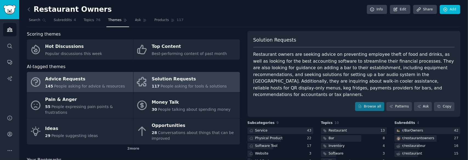
click at [115, 80] on div "Advice Requests" at bounding box center [85, 79] width 80 height 9
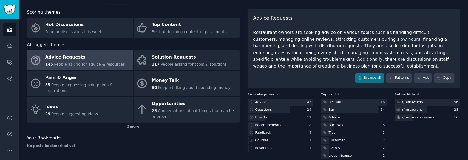
scroll to position [44, 0]
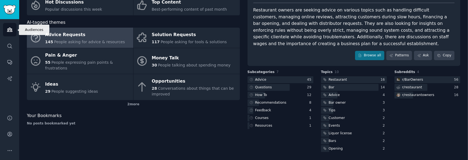
click at [12, 29] on icon "Sidebar" at bounding box center [9, 30] width 5 height 4
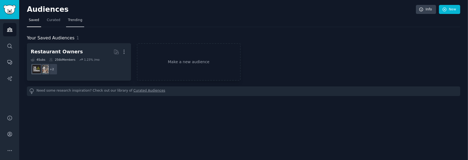
click at [74, 22] on link "Trending" at bounding box center [75, 21] width 18 height 11
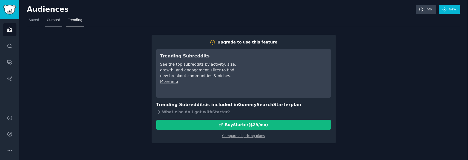
click at [55, 21] on span "Curated" at bounding box center [53, 20] width 13 height 5
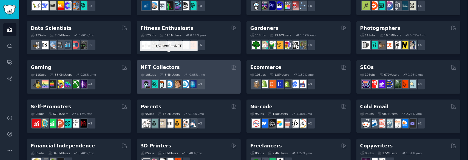
scroll to position [110, 0]
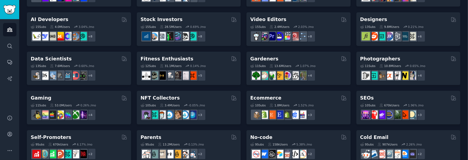
click at [317, 60] on div "Gardeners" at bounding box center [298, 59] width 97 height 7
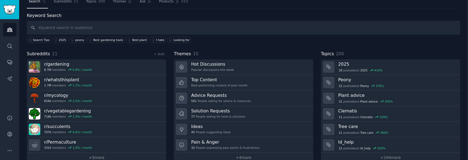
scroll to position [27, 0]
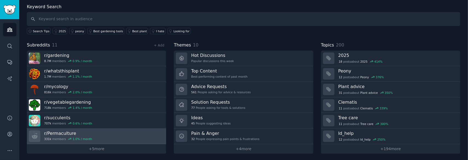
click at [143, 136] on link "r/ Permaculture 331k members 1.0 % / month" at bounding box center [96, 137] width 139 height 16
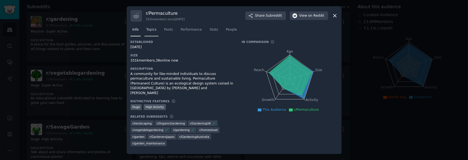
click at [148, 32] on span "Topics" at bounding box center [152, 29] width 10 height 5
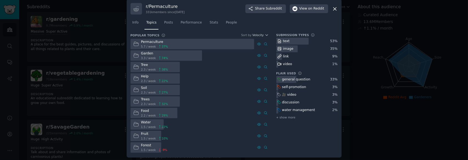
scroll to position [6, 0]
click at [189, 53] on div at bounding box center [167, 54] width 72 height 11
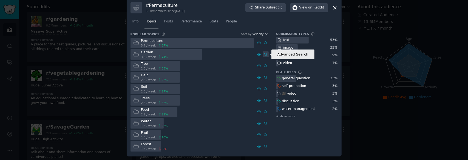
click at [264, 55] on icon at bounding box center [266, 55] width 4 height 4
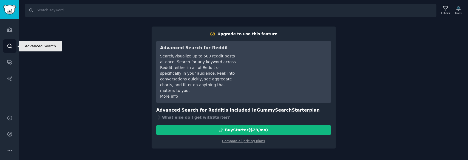
click at [10, 47] on icon "Sidebar" at bounding box center [10, 46] width 6 height 6
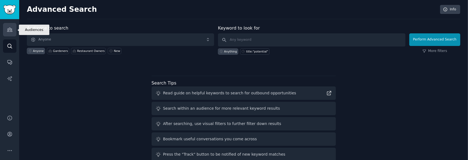
click at [7, 29] on icon "Sidebar" at bounding box center [10, 30] width 6 height 6
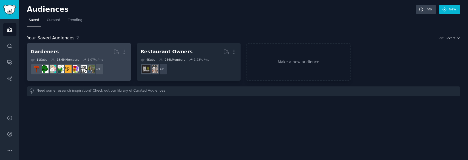
click at [100, 53] on h2 "Gardeners More" at bounding box center [79, 52] width 97 height 10
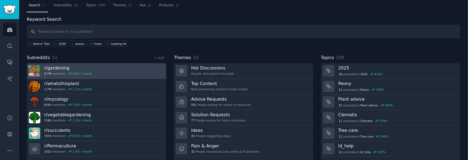
scroll to position [27, 0]
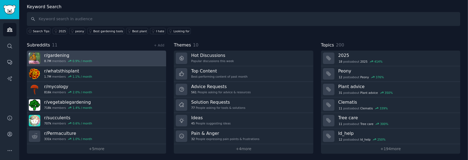
click at [135, 55] on link "r/ gardening 8.7M members 0.9 % / month" at bounding box center [96, 59] width 139 height 16
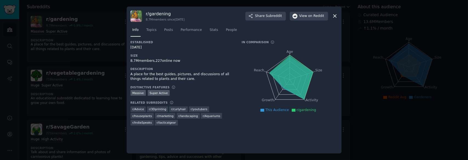
click at [333, 19] on div "r/ gardening 8.7M members since 03/20/2008 Share Subreddit View on Reddit" at bounding box center [234, 16] width 207 height 12
click at [335, 16] on icon at bounding box center [335, 16] width 3 height 3
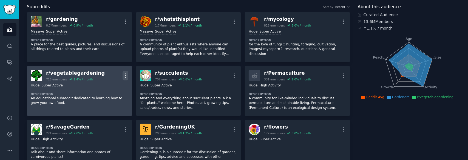
click at [123, 73] on icon "button" at bounding box center [126, 76] width 6 height 6
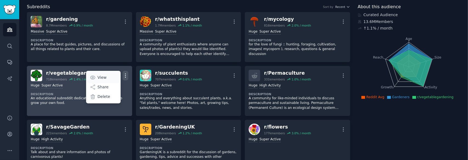
click at [111, 74] on link "View" at bounding box center [103, 78] width 33 height 12
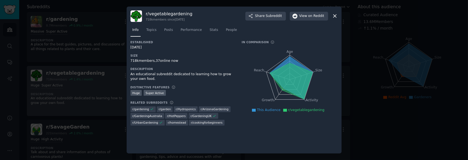
click at [335, 16] on icon at bounding box center [335, 16] width 3 height 3
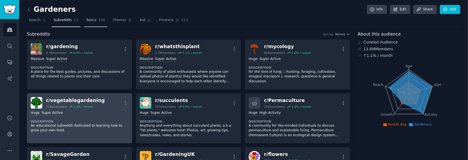
click at [84, 22] on link "Topics 200" at bounding box center [95, 21] width 23 height 11
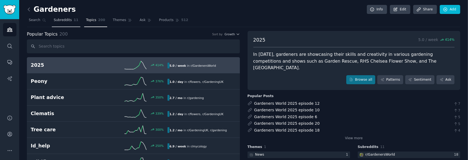
click at [57, 18] on span "Subreddits" at bounding box center [63, 20] width 18 height 5
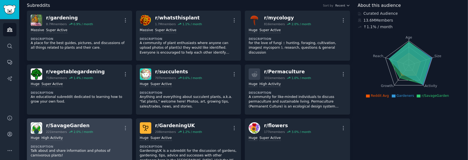
scroll to position [27, 0]
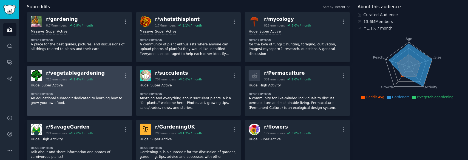
click at [102, 84] on div "Huge Super Active" at bounding box center [80, 85] width 98 height 5
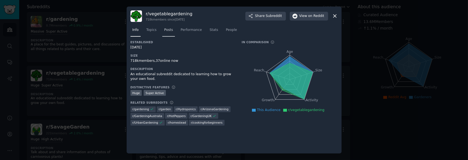
click at [167, 29] on span "Posts" at bounding box center [168, 30] width 9 height 5
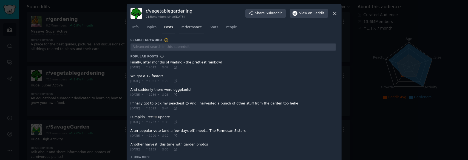
click at [193, 28] on span "Performance" at bounding box center [191, 27] width 21 height 5
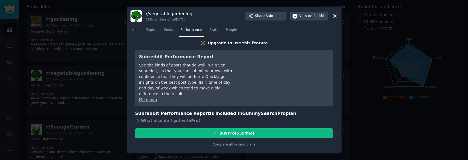
click at [338, 16] on icon at bounding box center [335, 16] width 6 height 6
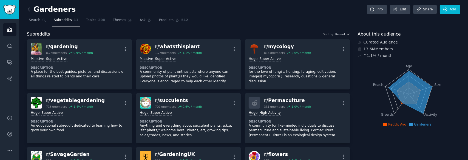
click at [9, 28] on icon "Sidebar" at bounding box center [9, 30] width 5 height 4
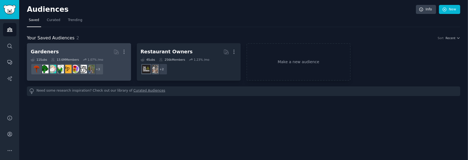
click at [113, 68] on dd "+ 3" at bounding box center [79, 69] width 97 height 15
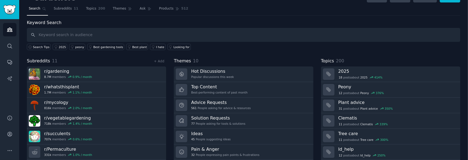
scroll to position [27, 0]
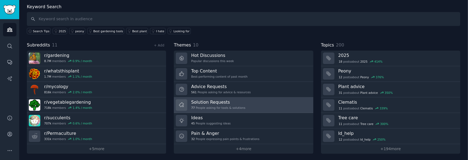
click at [254, 103] on link "Solution Requests 77 People asking for tools & solutions" at bounding box center [243, 106] width 139 height 16
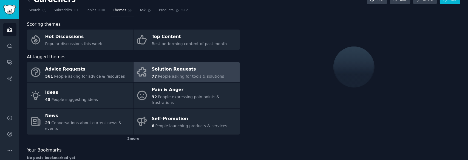
scroll to position [27, 0]
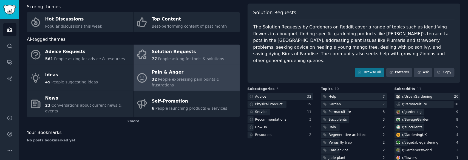
click at [210, 78] on span "People expressing pain points & frustrations" at bounding box center [186, 82] width 68 height 10
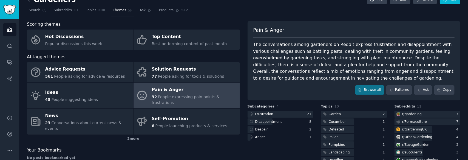
scroll to position [27, 0]
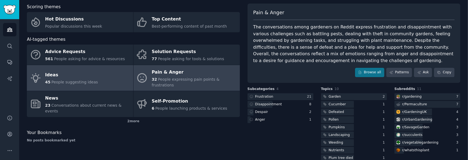
click at [99, 76] on link "Ideas 45 People suggesting ideas" at bounding box center [80, 78] width 106 height 26
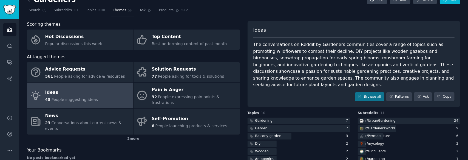
scroll to position [27, 0]
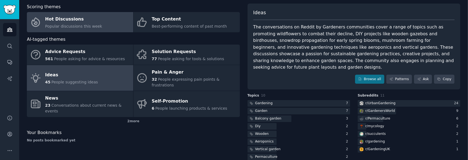
click at [77, 22] on div "Hot Discussions" at bounding box center [73, 19] width 57 height 9
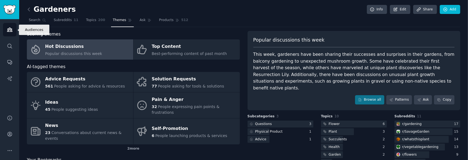
click at [10, 31] on icon "Sidebar" at bounding box center [10, 30] width 6 height 6
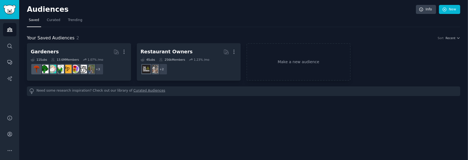
click at [9, 54] on div "Audiences Search Conversations AI Reports" at bounding box center [9, 63] width 19 height 89
click at [10, 47] on icon "Sidebar" at bounding box center [9, 46] width 4 height 4
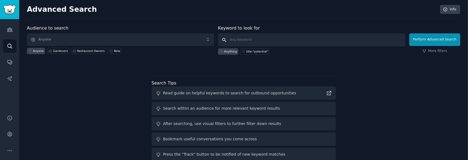
click at [271, 36] on input "text" at bounding box center [311, 39] width 187 height 13
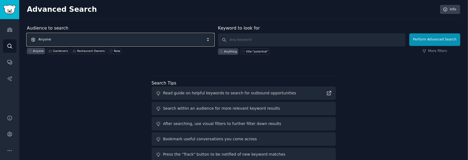
click at [133, 44] on span "Anyone" at bounding box center [120, 39] width 187 height 13
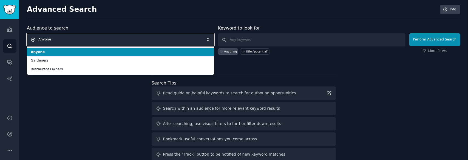
click at [133, 43] on span "Anyone" at bounding box center [120, 39] width 187 height 13
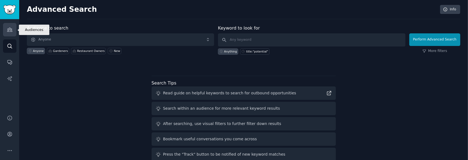
click at [7, 29] on icon "Sidebar" at bounding box center [10, 30] width 6 height 6
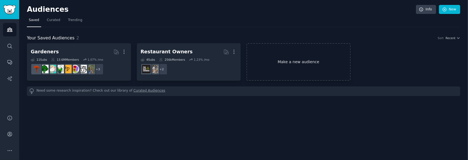
click at [316, 64] on link "Make a new audience" at bounding box center [299, 62] width 104 height 38
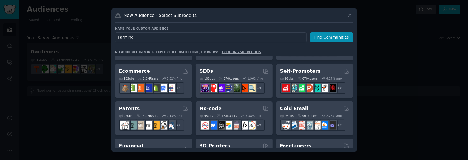
scroll to position [209, 0]
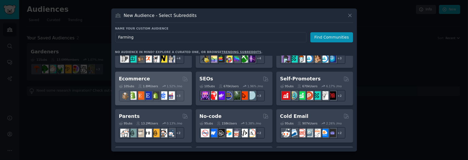
type input "Farming"
click at [165, 80] on div "Ecommerce" at bounding box center [153, 79] width 69 height 7
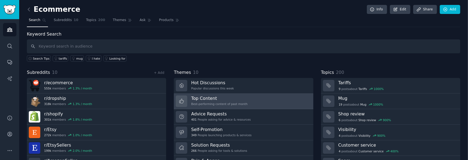
scroll to position [27, 0]
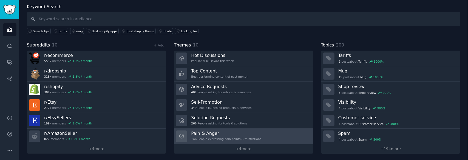
click at [270, 135] on link "Pain & Anger 146 People expressing pain points & frustrations" at bounding box center [243, 137] width 139 height 16
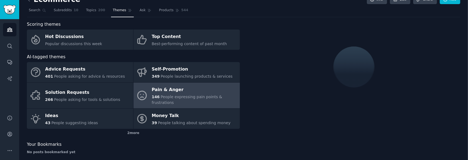
scroll to position [27, 0]
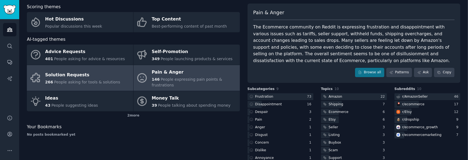
click at [97, 71] on div "Solution Requests" at bounding box center [82, 75] width 75 height 9
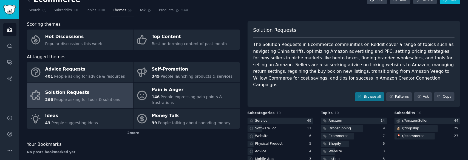
scroll to position [27, 0]
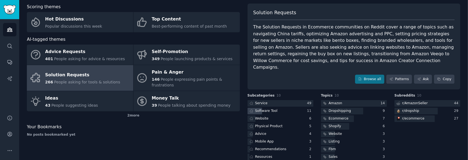
click at [280, 108] on div "Software Tool" at bounding box center [281, 111] width 66 height 7
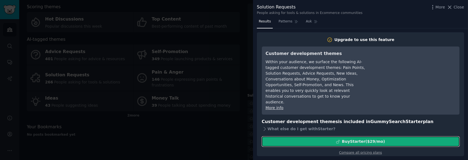
click at [363, 139] on div "Buy Starter ($ 29 /mo )" at bounding box center [363, 142] width 43 height 6
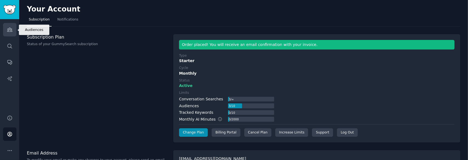
click at [9, 31] on icon "Sidebar" at bounding box center [10, 30] width 6 height 6
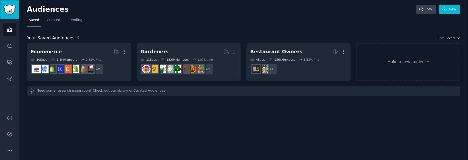
click at [8, 10] on img "Sidebar" at bounding box center [9, 10] width 13 height 10
click at [11, 64] on icon "Sidebar" at bounding box center [10, 63] width 6 height 6
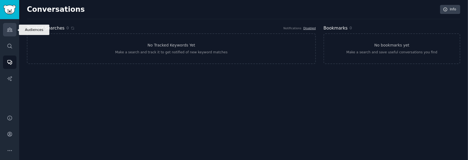
click at [4, 30] on link "Audiences" at bounding box center [9, 29] width 13 height 13
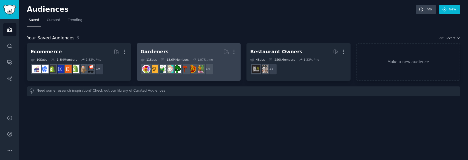
click at [166, 52] on h2 "Gardeners Curated by GummySearch More" at bounding box center [189, 52] width 97 height 10
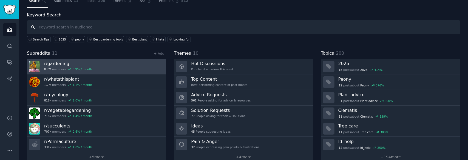
scroll to position [27, 0]
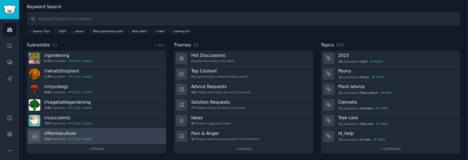
click at [112, 135] on link "r/ Permaculture 331k members 1.0 % / month" at bounding box center [96, 137] width 139 height 16
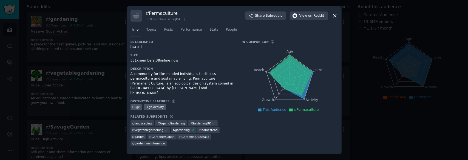
click at [334, 16] on icon at bounding box center [335, 16] width 6 height 6
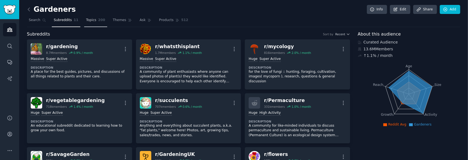
click at [86, 19] on span "Topics" at bounding box center [91, 20] width 10 height 5
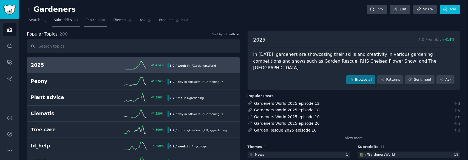
click at [58, 19] on span "Subreddits" at bounding box center [63, 20] width 18 height 5
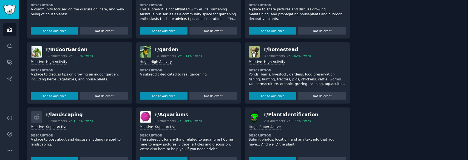
scroll to position [235, 0]
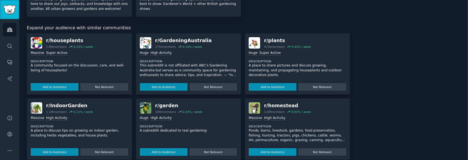
click at [10, 4] on link "Sidebar" at bounding box center [9, 9] width 19 height 19
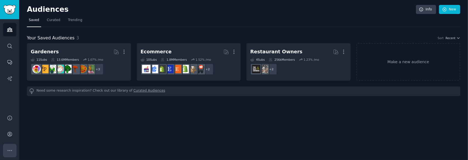
click at [9, 148] on icon "Sidebar" at bounding box center [10, 151] width 6 height 6
click at [10, 138] on link "Account" at bounding box center [9, 134] width 13 height 13
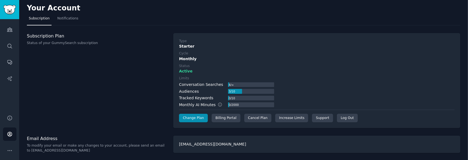
scroll to position [1, 0]
click at [10, 11] on img "Sidebar" at bounding box center [9, 10] width 13 height 10
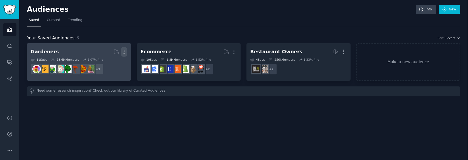
click at [123, 50] on icon "button" at bounding box center [124, 52] width 6 height 6
click at [110, 64] on p "Delete" at bounding box center [109, 64] width 13 height 6
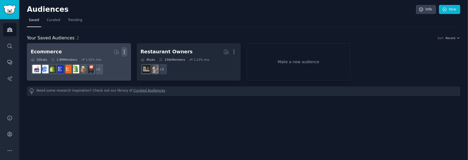
click at [126, 51] on icon "button" at bounding box center [125, 52] width 6 height 6
click at [110, 61] on p "Delete" at bounding box center [109, 64] width 13 height 6
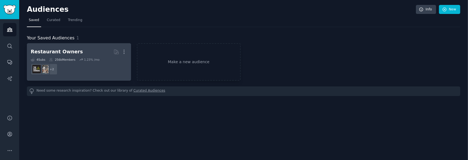
click at [120, 51] on div "More" at bounding box center [120, 52] width 13 height 10
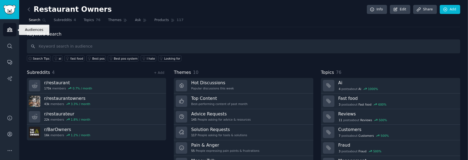
click at [16, 30] on link "Audiences" at bounding box center [9, 29] width 13 height 13
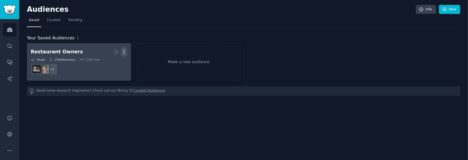
click at [123, 50] on icon "button" at bounding box center [124, 52] width 6 height 6
click at [107, 63] on p "Delete" at bounding box center [109, 64] width 13 height 6
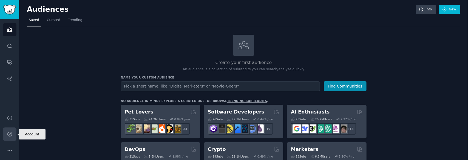
click at [9, 138] on link "Account" at bounding box center [9, 134] width 13 height 13
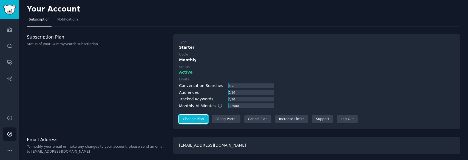
click at [193, 117] on link "Change Plan" at bounding box center [193, 119] width 29 height 9
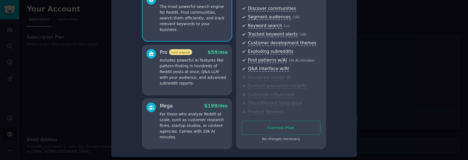
scroll to position [32, 0]
click at [199, 75] on p "Includes powerful AI features like pattern-finding in hundreds of Reddit posts …" at bounding box center [194, 71] width 68 height 29
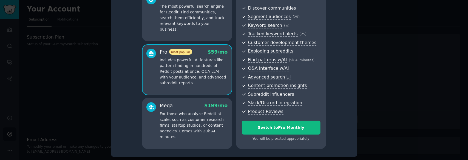
scroll to position [4, 0]
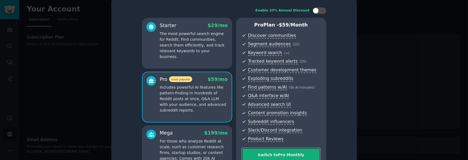
click at [275, 157] on div "Switch to Pro Monthly" at bounding box center [281, 156] width 78 height 6
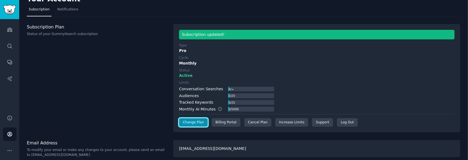
scroll to position [15, 0]
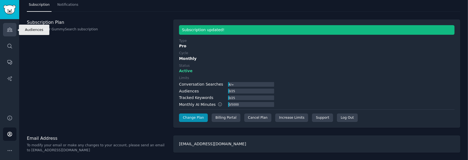
click at [8, 35] on link "Audiences" at bounding box center [9, 29] width 13 height 13
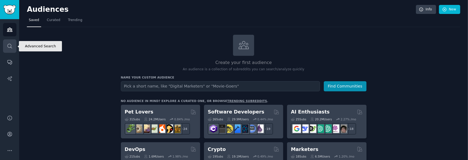
click at [9, 45] on icon "Sidebar" at bounding box center [10, 46] width 6 height 6
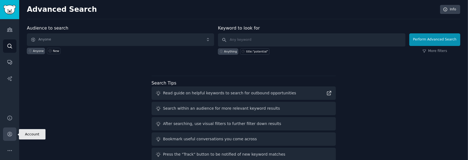
click at [10, 138] on link "Account" at bounding box center [9, 134] width 13 height 13
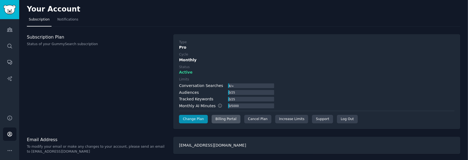
click at [223, 120] on div "Billing Portal" at bounding box center [226, 119] width 29 height 9
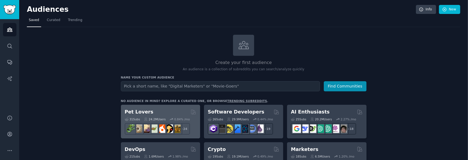
click at [145, 112] on h2 "Pet Lovers" at bounding box center [139, 112] width 29 height 7
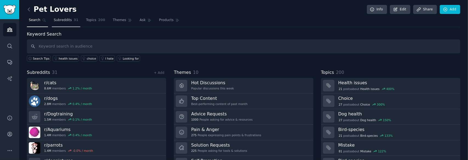
click at [56, 21] on span "Subreddits" at bounding box center [63, 20] width 18 height 5
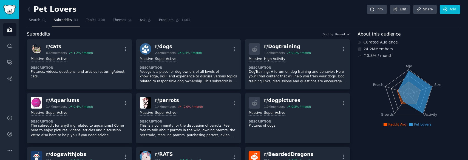
click at [336, 36] on div "Subreddits Sort by Recent" at bounding box center [188, 34] width 323 height 7
click at [341, 34] on span "Recent" at bounding box center [341, 34] width 10 height 4
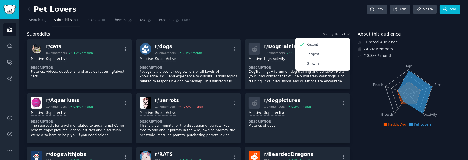
click at [289, 20] on nav "Search Subreddits 31 Topics 200 Themes Ask Products 1462" at bounding box center [244, 21] width 434 height 11
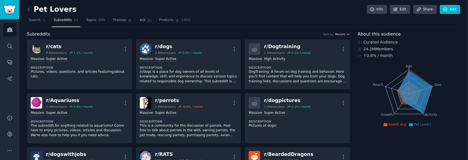
click at [343, 34] on span "Recent" at bounding box center [341, 34] width 10 height 4
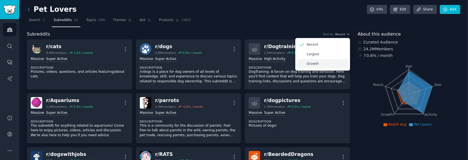
click at [318, 65] on div "Growth" at bounding box center [322, 64] width 51 height 10
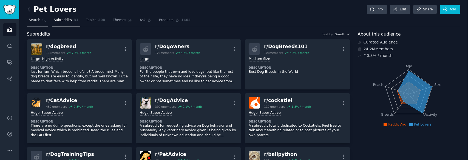
click at [28, 16] on link "Search" at bounding box center [37, 21] width 21 height 11
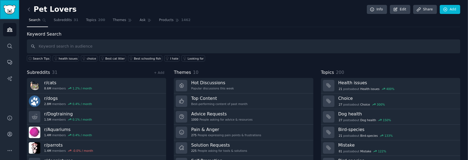
click at [8, 7] on img "Sidebar" at bounding box center [9, 10] width 13 height 10
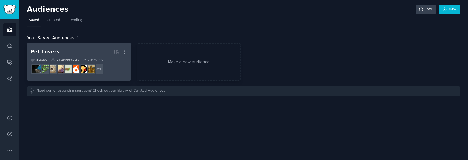
click at [127, 49] on link "Pet Lovers More 31 Sub s 24.2M Members 0.84 % /mo + 23" at bounding box center [79, 62] width 104 height 38
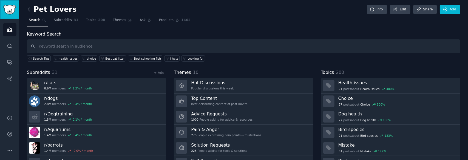
click at [11, 10] on img "Sidebar" at bounding box center [9, 10] width 13 height 10
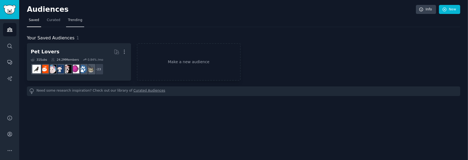
click at [71, 21] on span "Trending" at bounding box center [75, 20] width 14 height 5
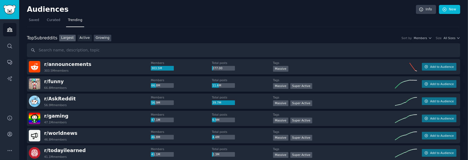
click at [99, 37] on link "Growing" at bounding box center [103, 38] width 18 height 7
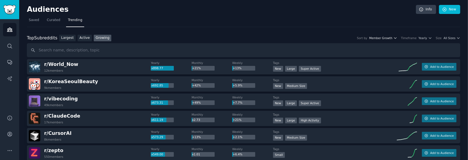
click at [393, 37] on span "Member Growth" at bounding box center [381, 38] width 23 height 4
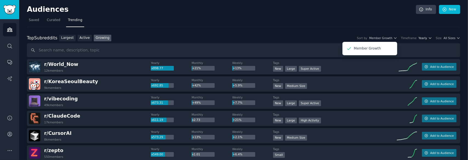
click at [421, 38] on div "Timeframe Yearly" at bounding box center [416, 38] width 31 height 4
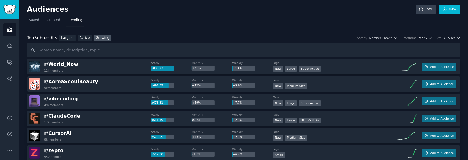
click at [426, 38] on span "Yearly" at bounding box center [423, 38] width 9 height 4
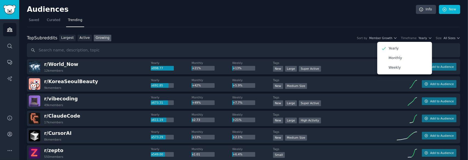
click at [342, 35] on div "Top Subreddits Top Subreddits Largest Active Growing Sort by Member Growth Time…" at bounding box center [244, 38] width 434 height 7
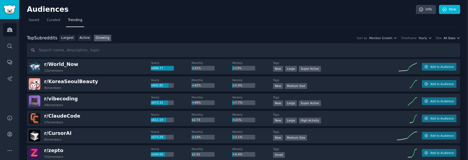
click at [458, 38] on icon "button" at bounding box center [459, 38] width 2 height 1
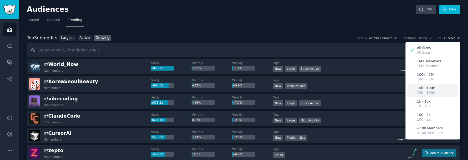
click at [440, 91] on div "10k - 100k 10k - 100k" at bounding box center [433, 90] width 51 height 13
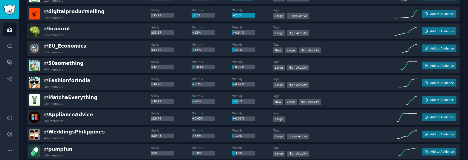
scroll to position [549, 0]
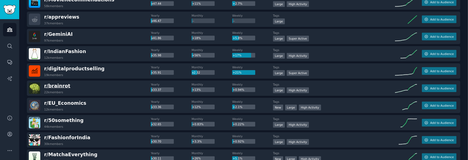
click at [63, 86] on span "r/ brainrot" at bounding box center [57, 85] width 26 height 5
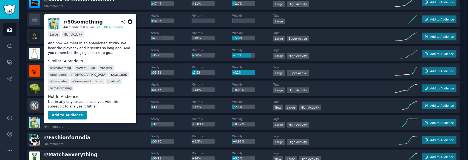
click at [63, 120] on span "r/ 50something" at bounding box center [64, 120] width 40 height 5
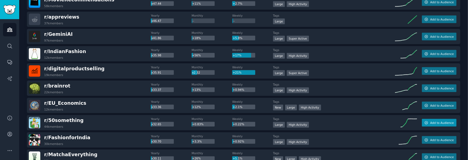
click at [431, 124] on span "Add to Audience" at bounding box center [442, 123] width 24 height 4
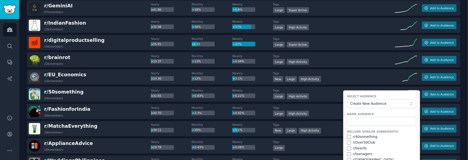
scroll to position [604, 0]
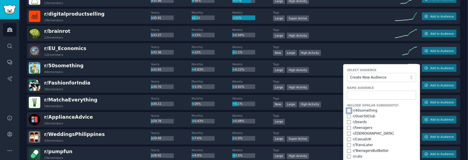
click at [348, 110] on input "checkbox" at bounding box center [349, 111] width 4 height 4
checkbox input "true"
click at [347, 115] on input "checkbox" at bounding box center [349, 117] width 4 height 4
checkbox input "true"
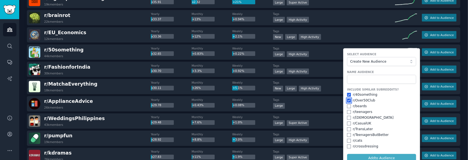
scroll to position [631, 0]
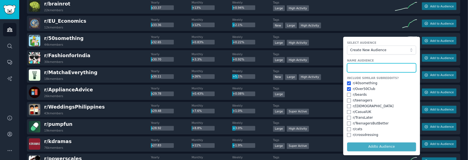
click at [373, 65] on input "text" at bounding box center [381, 68] width 69 height 9
type input "W"
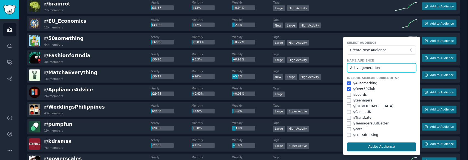
type input "Active generation"
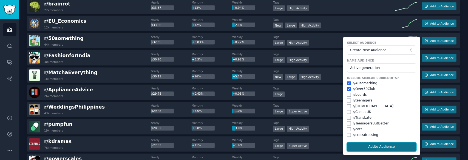
click at [377, 147] on button "Add to Audience" at bounding box center [381, 147] width 69 height 9
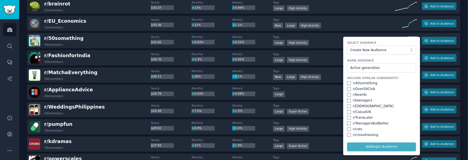
checkbox input "false"
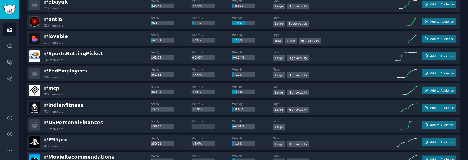
scroll to position [384, 0]
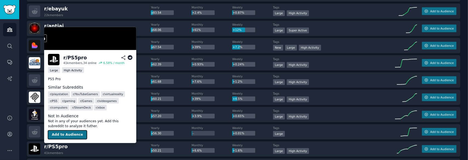
click at [68, 135] on button "Add to Audience" at bounding box center [67, 135] width 39 height 9
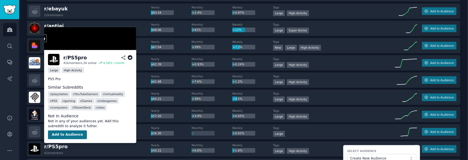
scroll to position [480, 0]
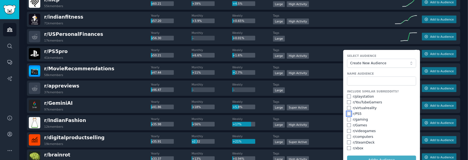
click at [347, 114] on input "checkbox" at bounding box center [349, 114] width 4 height 4
checkbox input "true"
click at [348, 120] on input "checkbox" at bounding box center [349, 120] width 4 height 4
checkbox input "true"
click at [348, 101] on input "checkbox" at bounding box center [349, 103] width 4 height 4
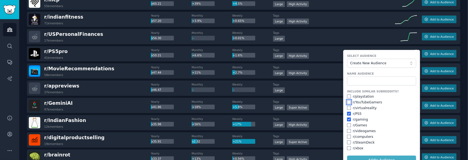
checkbox input "true"
click at [348, 96] on input "checkbox" at bounding box center [349, 97] width 4 height 4
checkbox input "true"
click at [350, 125] on div "r/ Games" at bounding box center [381, 125] width 69 height 5
click at [349, 124] on input "checkbox" at bounding box center [349, 126] width 4 height 4
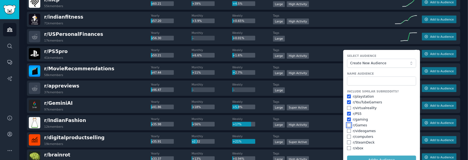
checkbox input "true"
click at [365, 81] on input "text" at bounding box center [381, 81] width 69 height 9
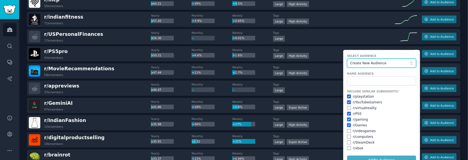
click at [386, 61] on span "Create New Audience" at bounding box center [380, 63] width 60 height 5
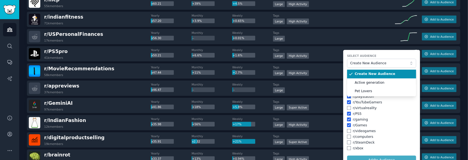
click at [390, 54] on label "Select Audience" at bounding box center [381, 56] width 69 height 4
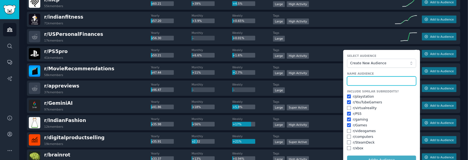
click at [367, 79] on input "text" at bounding box center [381, 81] width 69 height 9
type input "Gamers"
click at [347, 156] on button "Add to Audience" at bounding box center [381, 160] width 69 height 9
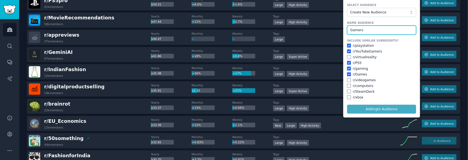
scroll to position [534, 0]
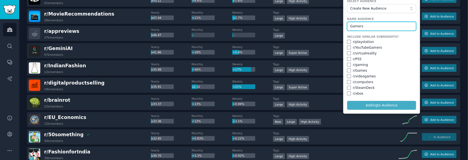
checkbox input "false"
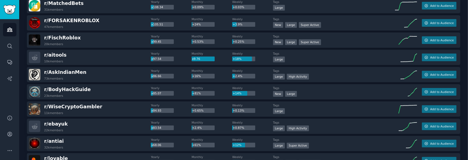
scroll to position [260, 0]
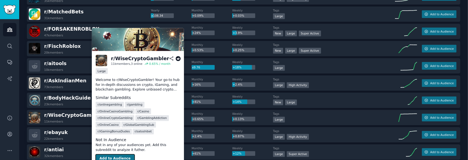
click at [122, 155] on button "Add to Audience" at bounding box center [115, 159] width 39 height 9
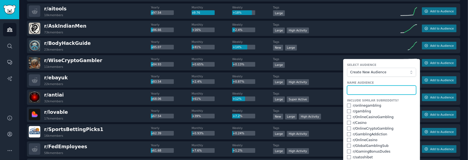
scroll to position [342, 0]
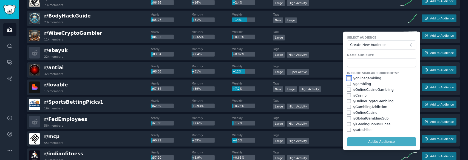
click at [347, 78] on input "checkbox" at bounding box center [349, 79] width 4 height 4
checkbox input "true"
click at [347, 83] on input "checkbox" at bounding box center [349, 84] width 4 height 4
checkbox input "true"
click at [349, 89] on input "checkbox" at bounding box center [349, 90] width 4 height 4
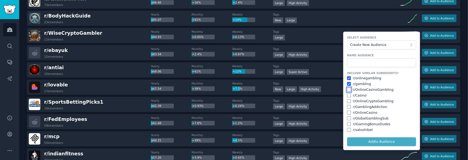
checkbox input "true"
click at [349, 95] on input "checkbox" at bounding box center [349, 96] width 4 height 4
checkbox input "true"
click at [347, 102] on div "r/ OnlineCryptoGambling" at bounding box center [381, 101] width 69 height 5
click at [348, 102] on div "r/ OnlineCryptoGambling" at bounding box center [381, 101] width 69 height 5
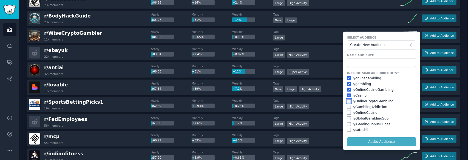
click at [349, 100] on input "checkbox" at bounding box center [349, 102] width 4 height 4
checkbox input "true"
click at [349, 105] on input "checkbox" at bounding box center [349, 107] width 4 height 4
checkbox input "true"
click at [373, 63] on input "text" at bounding box center [381, 62] width 69 height 9
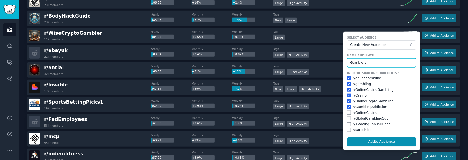
type input "Gamblers"
click at [347, 138] on button "Add to Audience" at bounding box center [381, 142] width 69 height 9
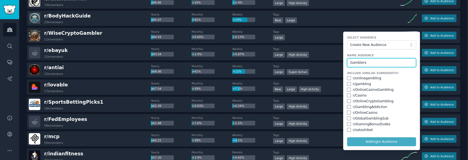
checkbox input "false"
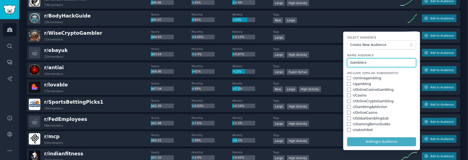
checkbox input "false"
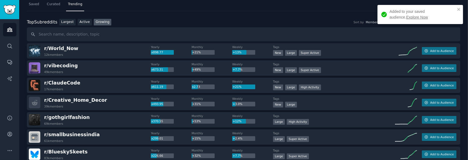
scroll to position [0, 0]
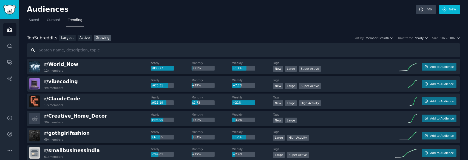
click at [64, 49] on input "text" at bounding box center [244, 50] width 434 height 14
click at [454, 39] on span "10k - 100k" at bounding box center [447, 38] width 15 height 4
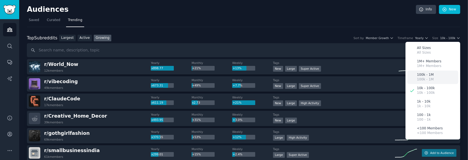
click at [436, 79] on div "100k - 1M 100k - 1M" at bounding box center [433, 77] width 51 height 13
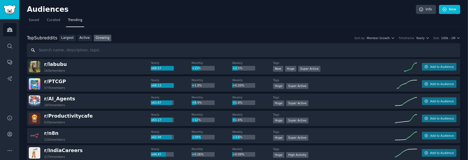
click at [62, 52] on input "text" at bounding box center [244, 50] width 434 height 14
type input "Farming"
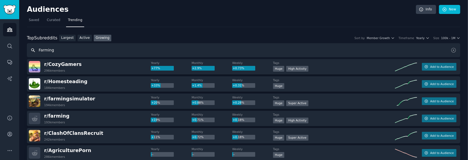
scroll to position [27, 0]
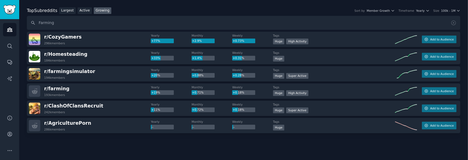
drag, startPoint x: 420, startPoint y: 131, endPoint x: 257, endPoint y: 139, distance: 163.8
click at [257, 139] on div at bounding box center [244, 149] width 434 height 31
click at [444, 58] on span "Add to Audience" at bounding box center [442, 57] width 24 height 4
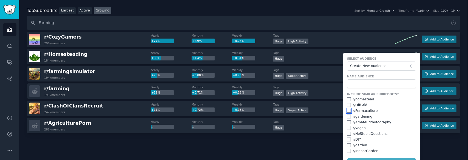
click at [348, 109] on input "checkbox" at bounding box center [349, 111] width 4 height 4
checkbox input "true"
click at [348, 104] on input "checkbox" at bounding box center [349, 105] width 4 height 4
checkbox input "true"
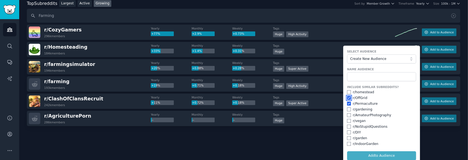
scroll to position [38, 0]
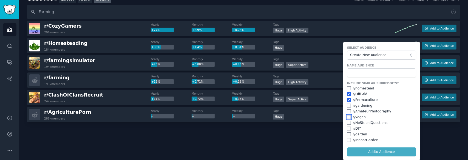
click at [349, 117] on input "checkbox" at bounding box center [349, 118] width 4 height 4
checkbox input "true"
click at [347, 122] on input "checkbox" at bounding box center [349, 123] width 4 height 4
checkbox input "true"
click at [348, 128] on input "checkbox" at bounding box center [349, 129] width 4 height 4
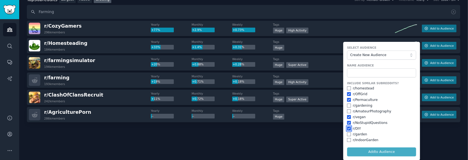
checkbox input "true"
click at [348, 134] on input "checkbox" at bounding box center [349, 135] width 4 height 4
checkbox input "true"
click at [348, 141] on input "checkbox" at bounding box center [349, 141] width 4 height 4
checkbox input "true"
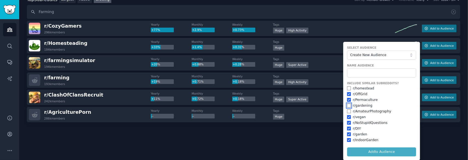
click at [349, 105] on input "checkbox" at bounding box center [349, 106] width 4 height 4
checkbox input "true"
click at [362, 72] on input "text" at bounding box center [381, 73] width 69 height 9
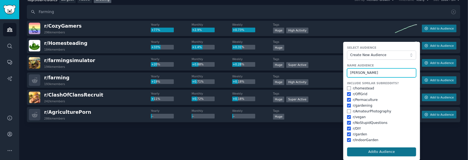
type input "[PERSON_NAME]"
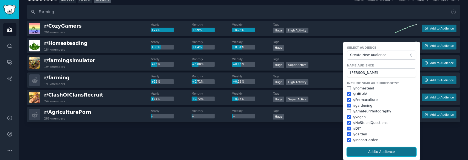
click at [387, 150] on button "Add to Audience" at bounding box center [381, 152] width 69 height 9
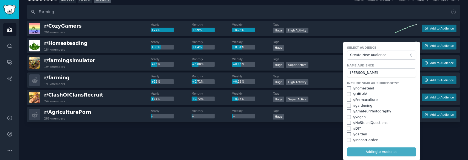
checkbox input "false"
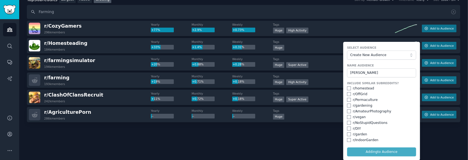
checkbox input "false"
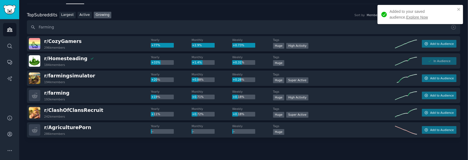
scroll to position [0, 0]
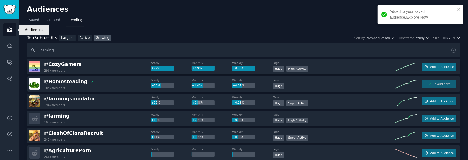
click at [14, 30] on link "Audiences" at bounding box center [9, 29] width 13 height 13
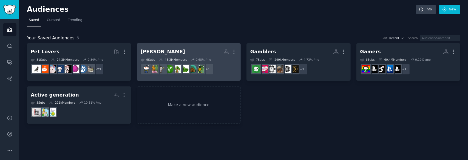
click at [200, 52] on h2 "[PERSON_NAME] More" at bounding box center [189, 52] width 97 height 10
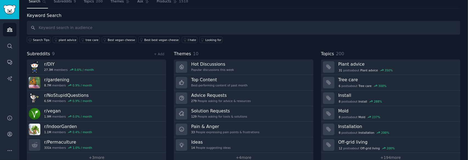
scroll to position [27, 0]
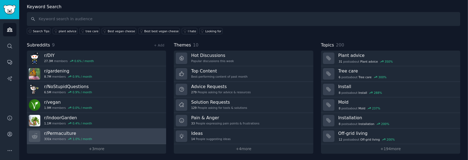
click at [114, 137] on link "r/ Permaculture 331k members 1.0 % / month" at bounding box center [96, 137] width 139 height 16
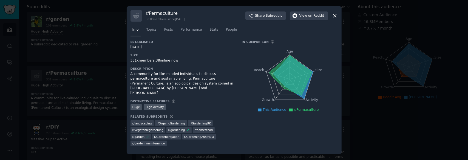
click at [337, 15] on icon at bounding box center [335, 16] width 6 height 6
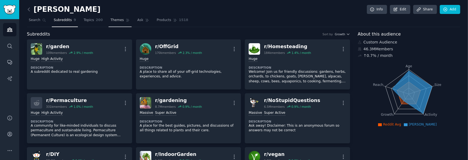
click at [111, 21] on span "Themes" at bounding box center [117, 20] width 13 height 5
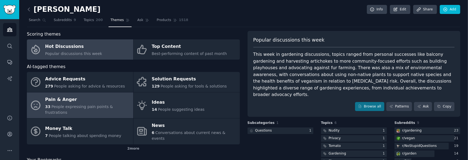
click at [90, 102] on div "Pain & Anger" at bounding box center [87, 99] width 85 height 9
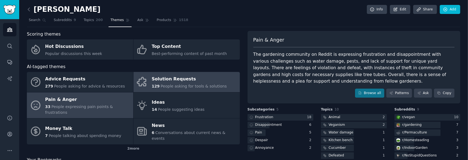
click at [230, 82] on link "Solution Requests 129 People asking for tools & solutions" at bounding box center [187, 82] width 106 height 20
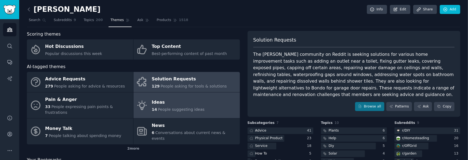
click at [174, 98] on div "Ideas" at bounding box center [178, 102] width 53 height 9
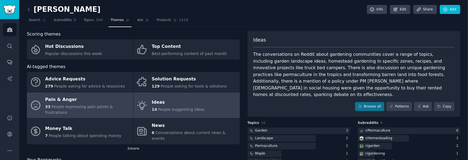
click at [87, 98] on div "Pain & Anger" at bounding box center [87, 99] width 85 height 9
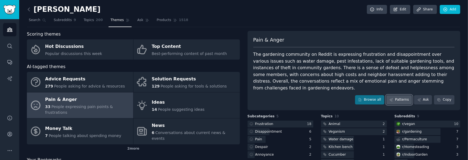
click at [394, 95] on link "Patterns" at bounding box center [400, 99] width 26 height 9
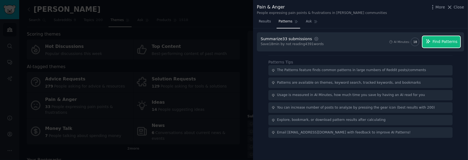
click at [431, 42] on icon "button" at bounding box center [428, 41] width 5 height 5
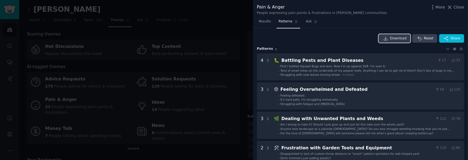
click at [399, 40] on span "Download" at bounding box center [398, 38] width 17 height 5
click at [228, 31] on div at bounding box center [234, 80] width 468 height 160
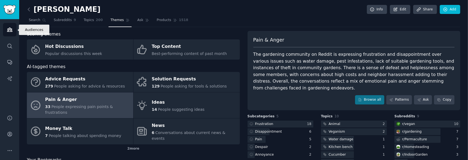
click at [13, 29] on link "Audiences" at bounding box center [9, 29] width 13 height 13
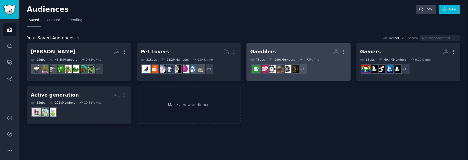
click at [287, 52] on h2 "Gamblers More" at bounding box center [298, 52] width 97 height 10
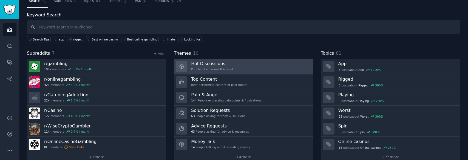
scroll to position [27, 0]
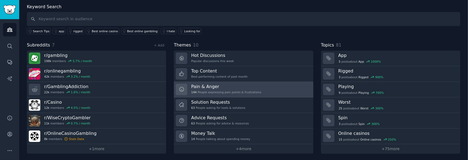
click at [256, 88] on link "Pain & Anger 144 People expressing pain points & frustrations" at bounding box center [243, 90] width 139 height 16
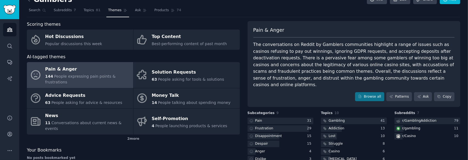
scroll to position [27, 0]
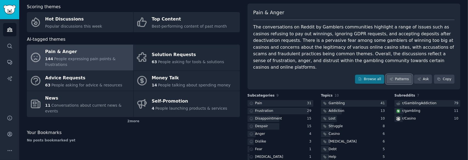
click at [403, 75] on link "Patterns" at bounding box center [400, 79] width 26 height 9
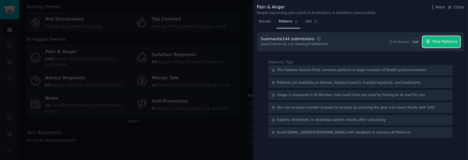
click at [448, 44] on span "Find Patterns" at bounding box center [445, 42] width 25 height 6
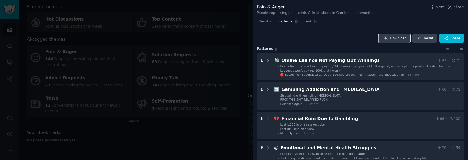
click at [392, 35] on link "Download" at bounding box center [395, 38] width 32 height 9
click at [195, 39] on div at bounding box center [234, 80] width 468 height 160
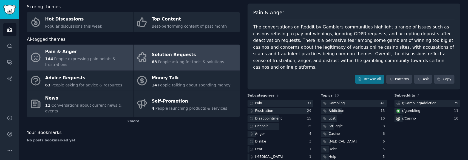
click at [178, 53] on div "Solution Requests" at bounding box center [188, 54] width 72 height 9
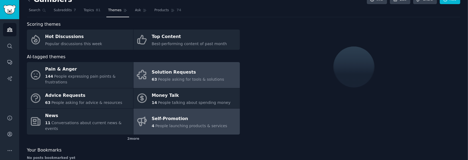
scroll to position [27, 0]
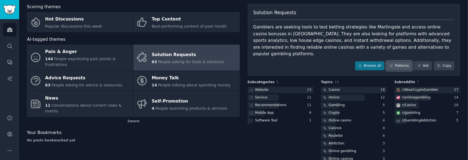
click at [403, 61] on link "Patterns" at bounding box center [400, 65] width 26 height 9
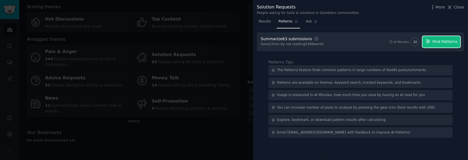
click at [444, 42] on span "Find Patterns" at bounding box center [445, 42] width 25 height 6
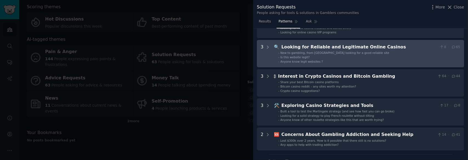
scroll to position [82, 0]
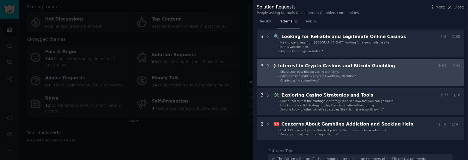
click at [267, 65] on icon at bounding box center [267, 66] width 1 height 3
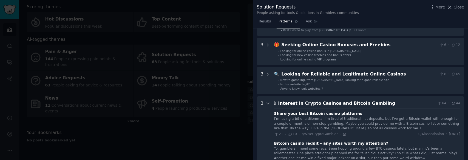
scroll to position [0, 0]
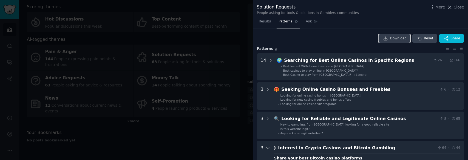
click at [399, 40] on span "Download" at bounding box center [398, 38] width 17 height 5
click at [190, 124] on div at bounding box center [234, 80] width 468 height 160
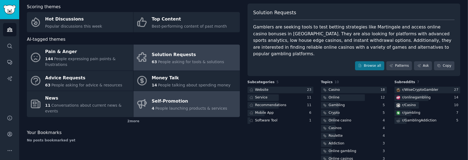
click at [210, 106] on span "People launching products & services" at bounding box center [192, 108] width 72 height 4
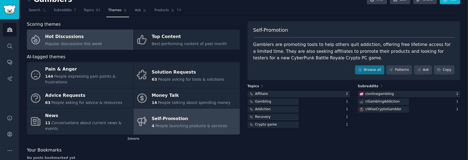
click at [99, 44] on link "Hot Discussions Popular discussions this week" at bounding box center [80, 40] width 106 height 20
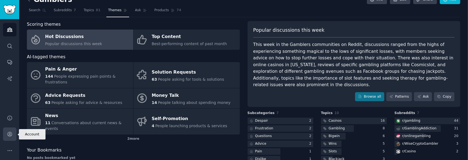
click at [8, 136] on icon "Sidebar" at bounding box center [9, 135] width 4 height 4
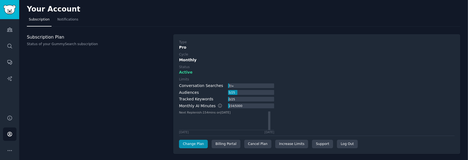
click at [15, 22] on div "Audiences Search Conversations AI Reports" at bounding box center [9, 63] width 19 height 89
click at [6, 31] on link "Audiences" at bounding box center [9, 29] width 13 height 13
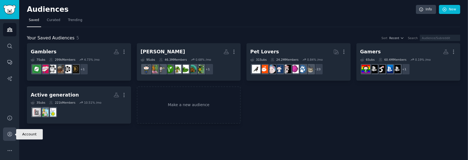
click at [9, 136] on icon "Sidebar" at bounding box center [10, 135] width 6 height 6
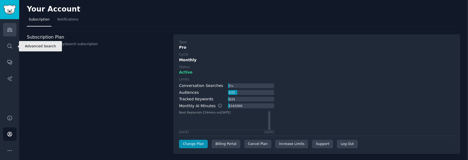
click at [7, 28] on icon "Sidebar" at bounding box center [10, 30] width 6 height 6
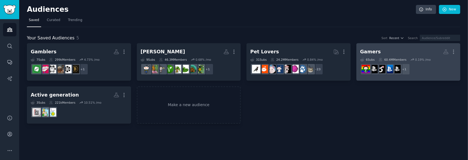
click at [425, 71] on dd "r/PS5pro + 1" at bounding box center [409, 69] width 97 height 15
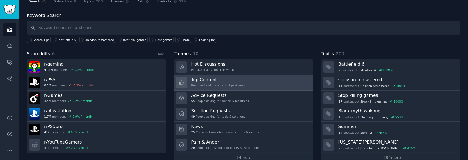
scroll to position [27, 0]
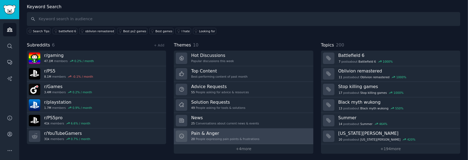
click at [242, 132] on h3 "Pain & Anger" at bounding box center [225, 134] width 68 height 6
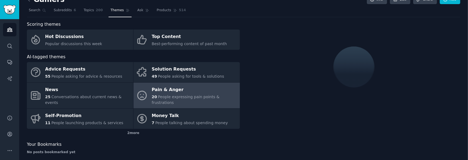
scroll to position [27, 0]
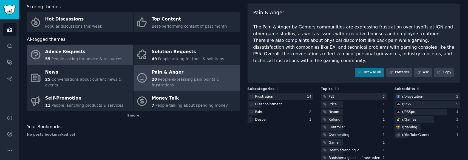
click at [105, 60] on span "People asking for advice & resources" at bounding box center [86, 59] width 71 height 4
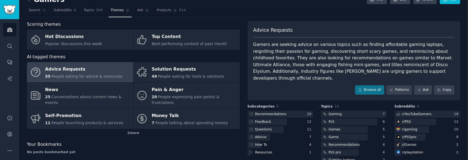
scroll to position [27, 0]
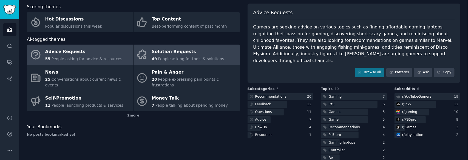
click at [202, 54] on div "Solution Requests" at bounding box center [188, 52] width 72 height 9
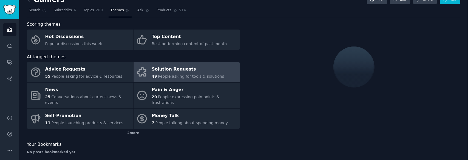
scroll to position [27, 0]
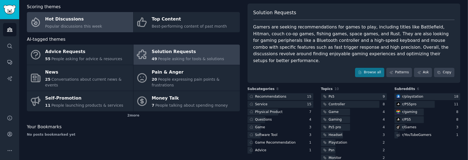
click at [117, 18] on link "Hot Discussions Popular discussions this week" at bounding box center [80, 22] width 106 height 20
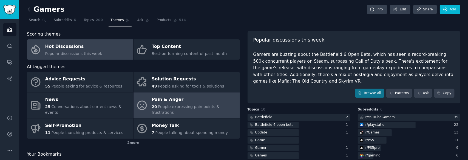
click at [224, 100] on div "Pain & Anger" at bounding box center [194, 99] width 85 height 9
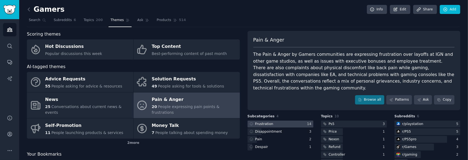
click at [275, 121] on div at bounding box center [281, 124] width 66 height 7
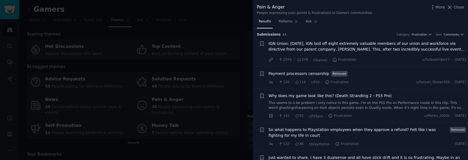
click at [221, 149] on div at bounding box center [234, 80] width 468 height 160
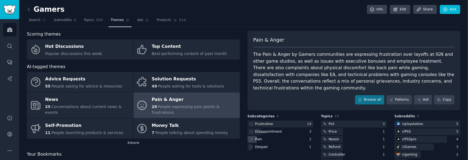
click at [272, 136] on div "Pain" at bounding box center [281, 139] width 66 height 7
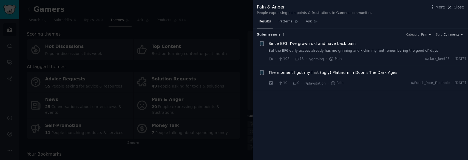
click at [227, 139] on div at bounding box center [234, 80] width 468 height 160
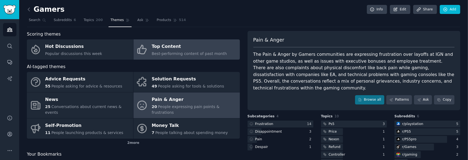
click at [222, 44] on link "Top Content Best-performing content of past month" at bounding box center [187, 50] width 106 height 20
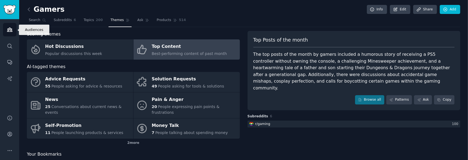
click at [10, 29] on icon "Sidebar" at bounding box center [9, 30] width 5 height 4
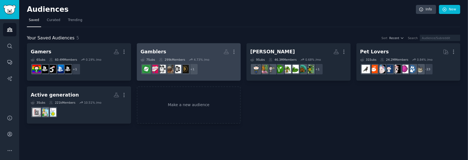
click at [190, 50] on h2 "Gamblers More" at bounding box center [189, 52] width 97 height 10
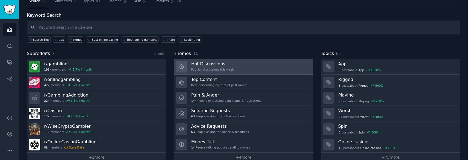
scroll to position [27, 0]
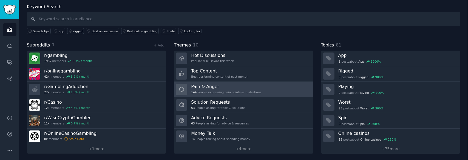
click at [238, 89] on div "Pain & Anger 144 People expressing pain points & frustrations" at bounding box center [226, 90] width 70 height 12
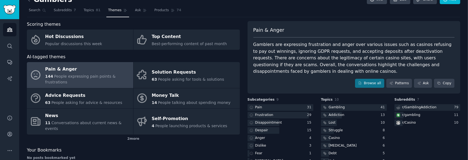
scroll to position [27, 0]
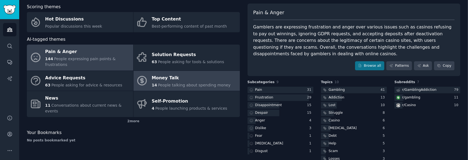
click at [199, 74] on div "Money Talk" at bounding box center [191, 78] width 79 height 9
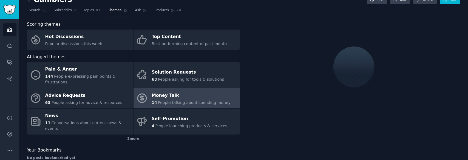
scroll to position [27, 0]
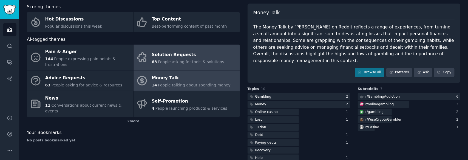
click at [186, 60] on span "People asking for tools & solutions" at bounding box center [191, 62] width 66 height 4
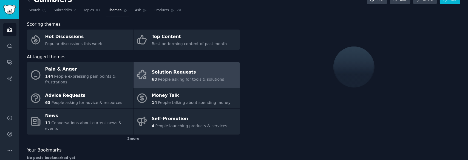
scroll to position [27, 0]
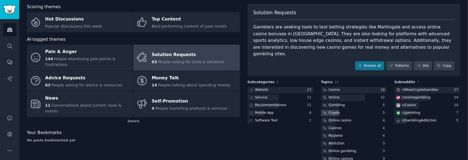
click at [338, 111] on div "Crypto" at bounding box center [334, 113] width 11 height 5
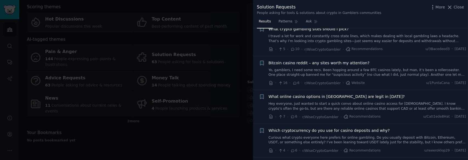
scroll to position [109, 0]
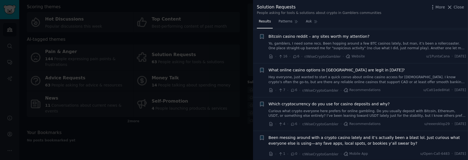
click at [216, 132] on div at bounding box center [234, 80] width 468 height 160
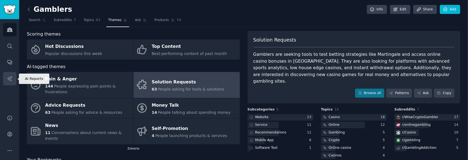
click at [11, 84] on link "AI Reports" at bounding box center [9, 78] width 13 height 13
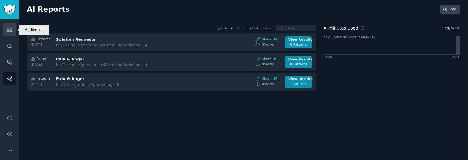
click at [16, 33] on link "Audiences" at bounding box center [9, 29] width 13 height 13
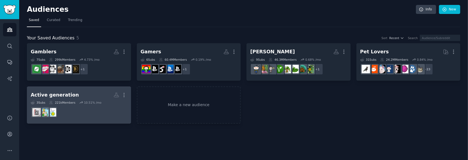
click at [86, 91] on h2 "Active generation More" at bounding box center [79, 96] width 97 height 10
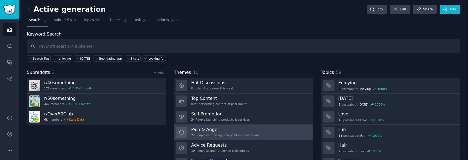
click at [250, 132] on div "Pain & Anger 22 People expressing pain points & frustrations" at bounding box center [225, 133] width 68 height 12
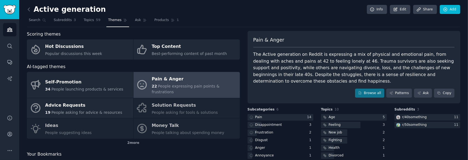
click at [179, 104] on div "Self-Promotion 34 People launching products & services Pain & Anger 22 People e…" at bounding box center [133, 105] width 213 height 67
click at [167, 102] on div "Self-Promotion 34 People launching products & services Pain & Anger 22 People e…" at bounding box center [133, 105] width 213 height 67
click at [181, 130] on div "Self-Promotion 34 People launching products & services Pain & Anger 22 People e…" at bounding box center [133, 105] width 213 height 67
click at [183, 122] on div "Self-Promotion 34 People launching products & services Pain & Anger 22 People e…" at bounding box center [133, 105] width 213 height 67
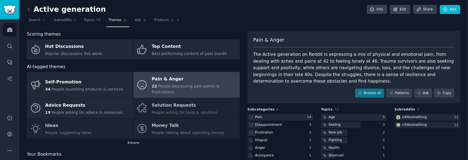
click at [78, 128] on div "Self-Promotion 34 People launching products & services Pain & Anger 22 People e…" at bounding box center [133, 105] width 213 height 67
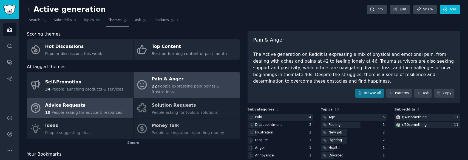
click at [113, 101] on div "Advice Requests" at bounding box center [83, 105] width 77 height 9
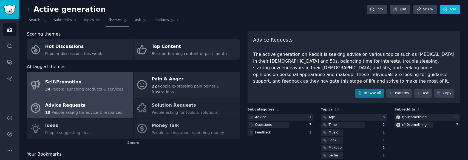
click at [89, 87] on div "34 People launching products & services" at bounding box center [84, 90] width 78 height 6
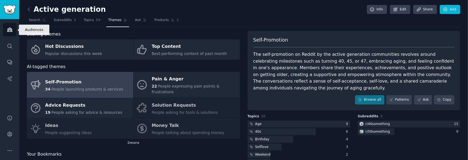
click at [5, 33] on link "Audiences" at bounding box center [9, 29] width 13 height 13
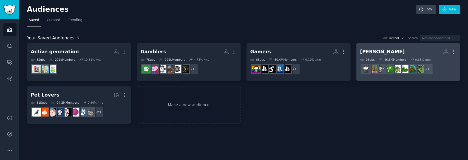
click at [394, 58] on div "46.3M Members" at bounding box center [393, 60] width 28 height 4
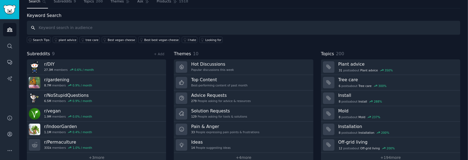
scroll to position [27, 0]
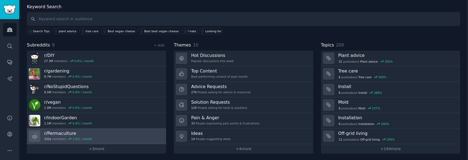
click at [101, 136] on link "r/ Permaculture 331k members 1.0 % / month" at bounding box center [96, 137] width 139 height 16
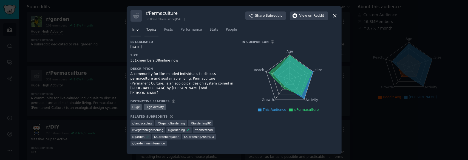
click at [152, 31] on span "Topics" at bounding box center [152, 29] width 10 height 5
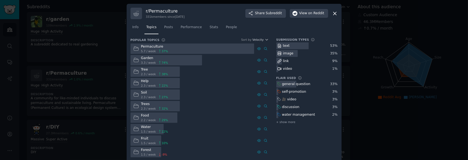
click at [179, 51] on div at bounding box center [193, 49] width 124 height 11
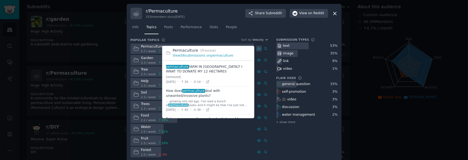
click at [260, 49] on icon at bounding box center [259, 49] width 4 height 4
drag, startPoint x: 209, startPoint y: 71, endPoint x: 178, endPoint y: 69, distance: 31.0
click at [178, 69] on span at bounding box center [208, 75] width 85 height 24
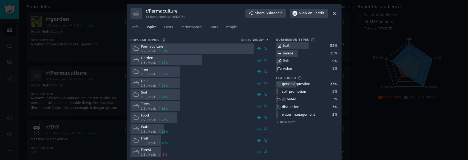
click at [333, 11] on icon at bounding box center [335, 14] width 6 height 6
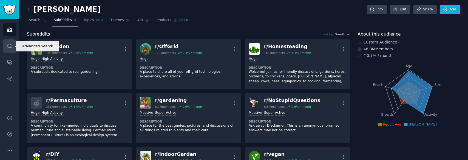
click at [10, 46] on icon "Sidebar" at bounding box center [10, 46] width 6 height 6
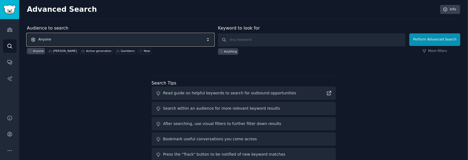
click at [94, 38] on span "Anyone" at bounding box center [120, 39] width 187 height 13
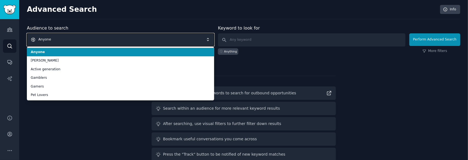
click at [94, 38] on span "Anyone" at bounding box center [120, 39] width 187 height 13
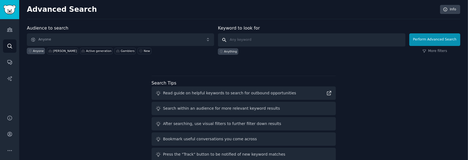
click at [261, 38] on input "text" at bounding box center [311, 39] width 187 height 13
type input "permaculture"
click at [444, 37] on button "Perform Advanced Search" at bounding box center [435, 39] width 51 height 13
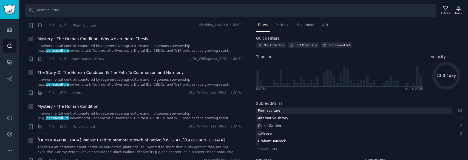
scroll to position [110, 0]
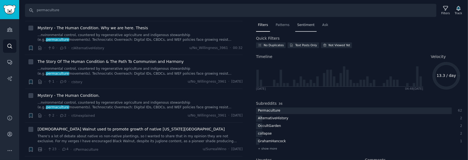
click at [302, 25] on span "Sentiment" at bounding box center [305, 25] width 17 height 5
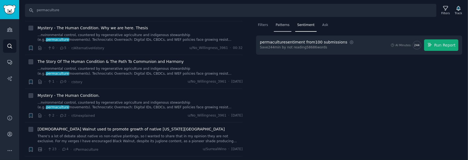
click at [281, 24] on span "Patterns" at bounding box center [283, 25] width 14 height 5
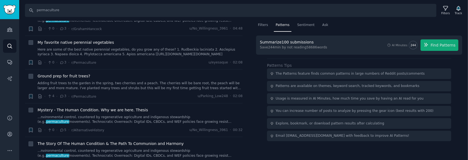
scroll to position [0, 0]
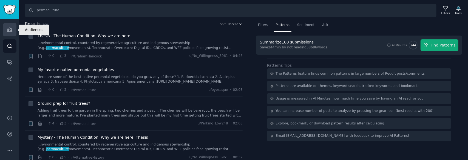
click at [5, 28] on link "Audiences" at bounding box center [9, 29] width 13 height 13
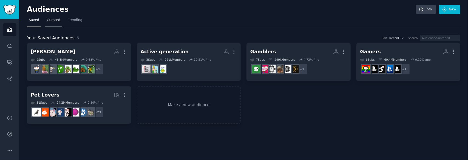
click at [53, 20] on span "Curated" at bounding box center [53, 20] width 13 height 5
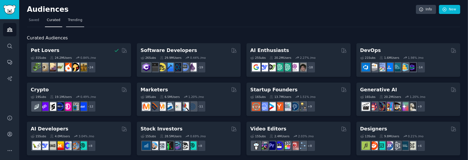
click at [73, 21] on span "Trending" at bounding box center [75, 20] width 14 height 5
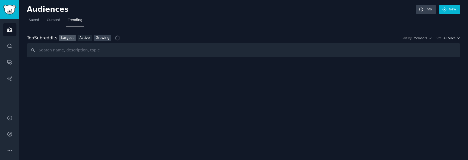
click at [103, 39] on link "Growing" at bounding box center [103, 38] width 18 height 7
click at [132, 50] on input "text" at bounding box center [244, 50] width 434 height 14
type input "permaculture"
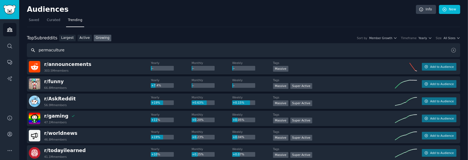
click at [90, 46] on input "permaculture" at bounding box center [244, 50] width 434 height 14
drag, startPoint x: 86, startPoint y: 46, endPoint x: 25, endPoint y: 48, distance: 61.2
click at [64, 53] on input "permaculture" at bounding box center [244, 50] width 434 height 14
click at [64, 52] on input "permaculture" at bounding box center [244, 50] width 434 height 14
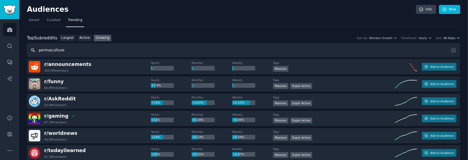
click at [457, 37] on icon "button" at bounding box center [459, 38] width 4 height 4
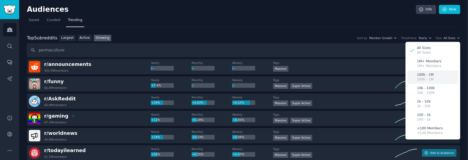
click at [439, 77] on div "100k - 1M 100k - 1M" at bounding box center [433, 77] width 51 height 13
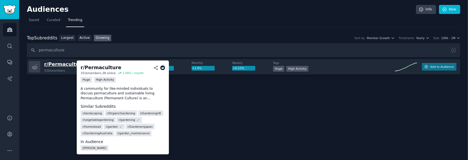
click at [71, 63] on span "r/ Permaculture" at bounding box center [64, 64] width 41 height 5
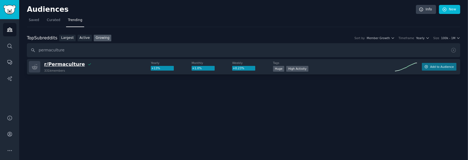
click at [58, 66] on span "r/ Permaculture" at bounding box center [64, 64] width 41 height 5
click at [454, 65] on button "Add to Audience" at bounding box center [439, 67] width 35 height 8
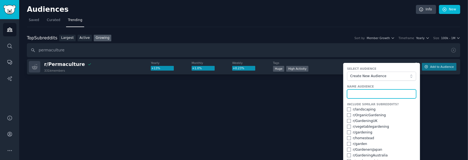
click at [367, 90] on input "text" at bounding box center [381, 94] width 69 height 9
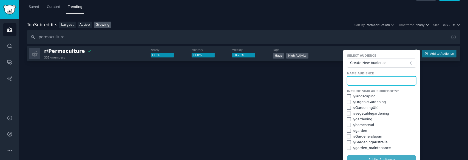
scroll to position [20, 0]
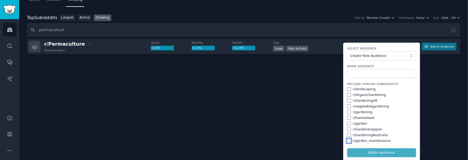
click at [347, 140] on input "checkbox" at bounding box center [349, 141] width 4 height 4
checkbox input "true"
click at [347, 136] on input "checkbox" at bounding box center [349, 136] width 4 height 4
checkbox input "true"
click at [347, 129] on input "checkbox" at bounding box center [349, 130] width 4 height 4
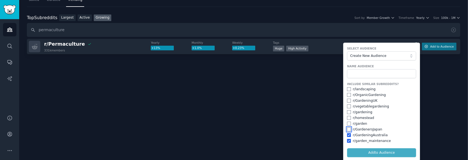
checkbox input "true"
click at [347, 123] on input "checkbox" at bounding box center [349, 124] width 4 height 4
checkbox input "true"
click at [347, 116] on input "checkbox" at bounding box center [349, 118] width 4 height 4
checkbox input "true"
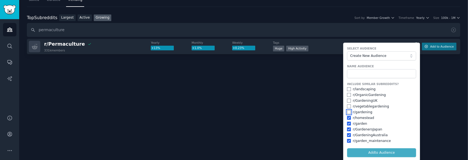
click at [347, 111] on input "checkbox" at bounding box center [349, 113] width 4 height 4
checkbox input "true"
click at [347, 105] on input "checkbox" at bounding box center [349, 107] width 4 height 4
checkbox input "true"
click at [348, 99] on input "checkbox" at bounding box center [349, 101] width 4 height 4
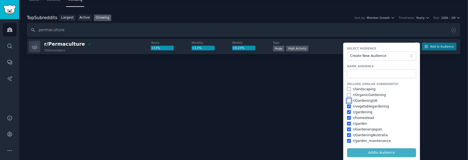
checkbox input "true"
click at [348, 94] on input "checkbox" at bounding box center [349, 95] width 4 height 4
checkbox input "true"
click at [347, 87] on div "r/ landscaping" at bounding box center [381, 89] width 69 height 5
click at [347, 88] on input "checkbox" at bounding box center [349, 90] width 4 height 4
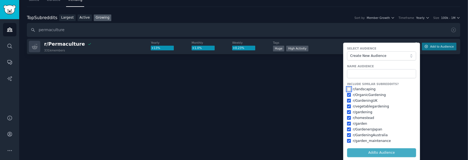
checkbox input "true"
click at [362, 74] on input "text" at bounding box center [381, 73] width 69 height 9
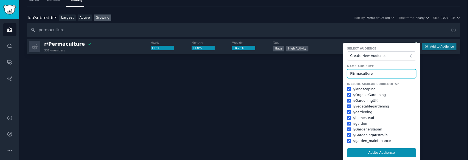
type input "PErmaculture"
click at [347, 149] on button "Add to Audience" at bounding box center [381, 153] width 69 height 9
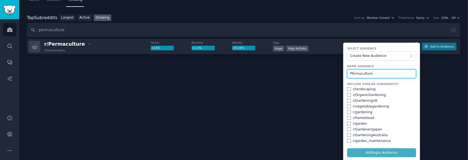
checkbox input "false"
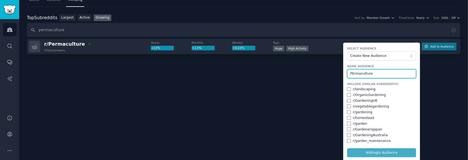
checkbox input "false"
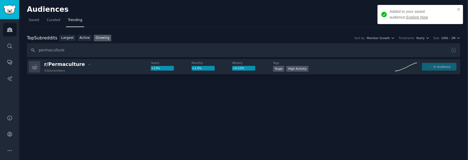
scroll to position [0, 0]
click at [407, 17] on link "Explore Now" at bounding box center [418, 17] width 22 height 4
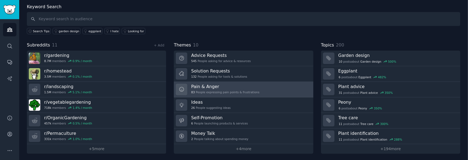
click at [230, 84] on h3 "Pain & Anger" at bounding box center [225, 87] width 68 height 6
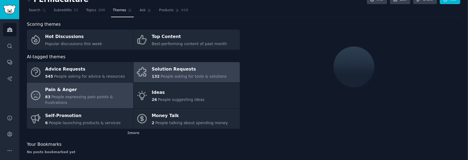
scroll to position [27, 0]
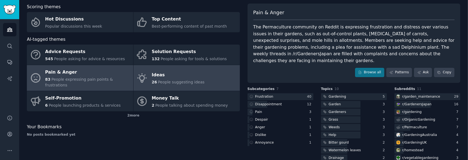
click at [185, 80] on span "People suggesting ideas" at bounding box center [181, 82] width 47 height 4
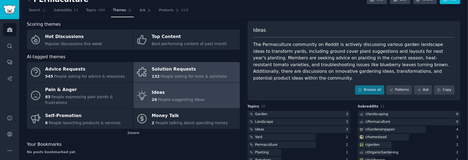
scroll to position [27, 0]
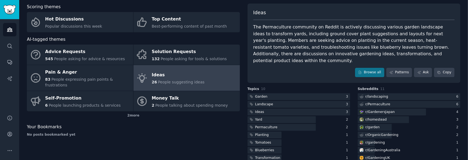
click at [425, 35] on div "The Permaculture community on Reddit is actively discussing various garden land…" at bounding box center [355, 44] width 202 height 40
click at [424, 35] on div "The Permaculture community on Reddit is actively discussing various garden land…" at bounding box center [355, 44] width 202 height 40
copy div "planting"
